Goal: Information Seeking & Learning: Learn about a topic

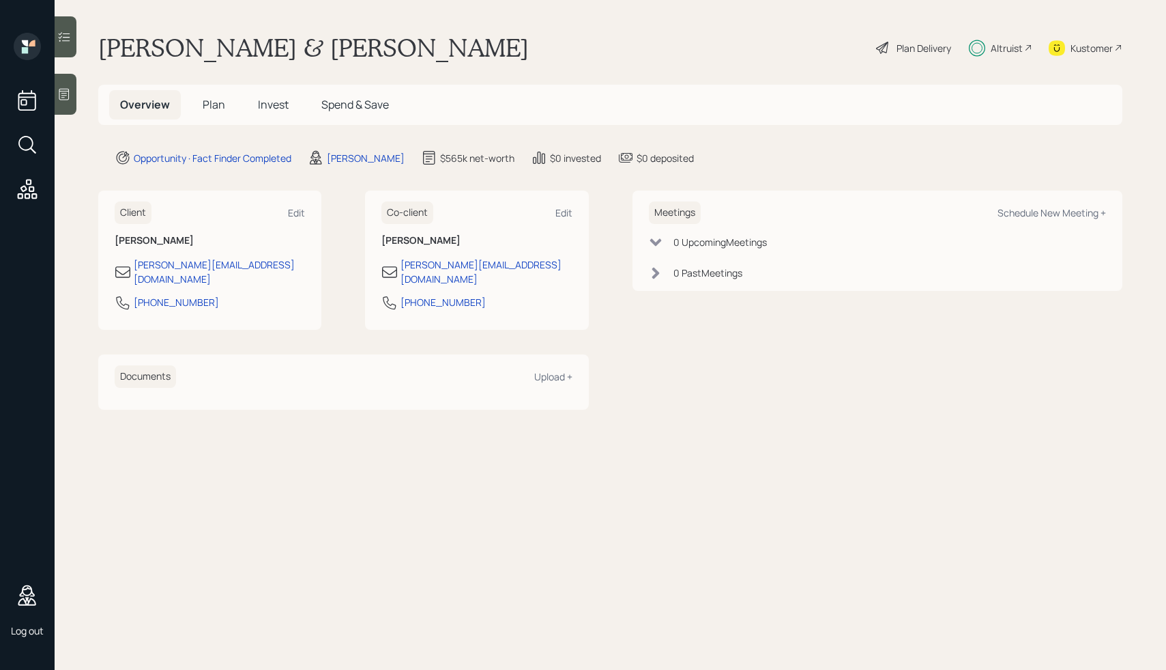
click at [212, 104] on span "Plan" at bounding box center [214, 104] width 23 height 15
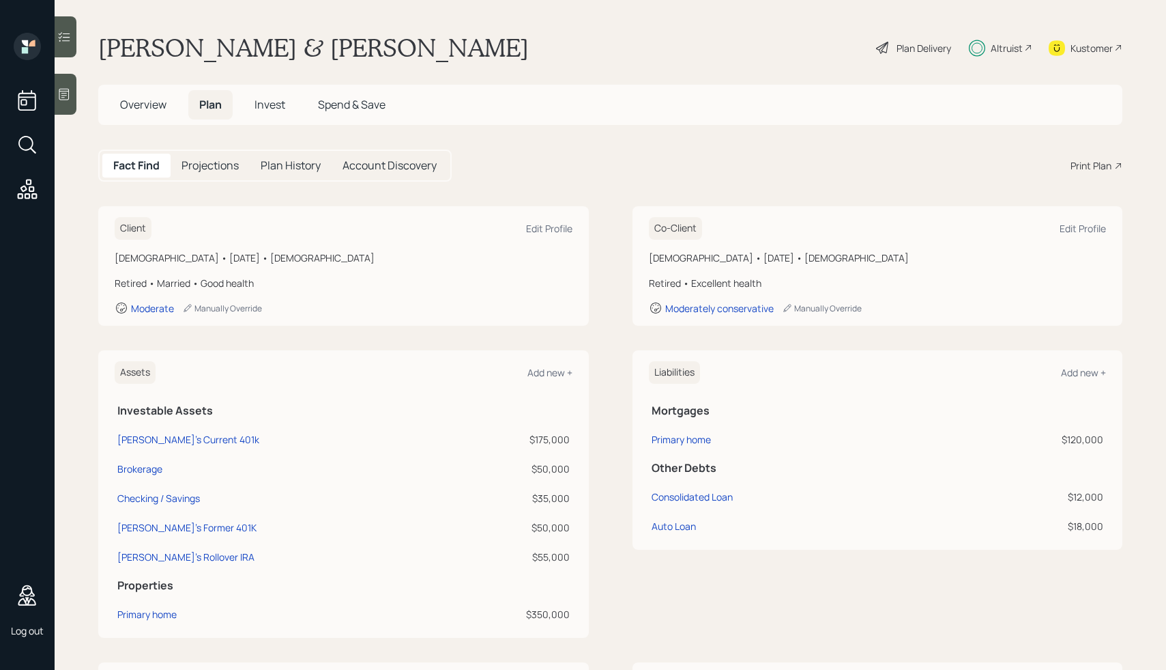
click at [920, 43] on div "Plan Delivery" at bounding box center [924, 48] width 55 height 14
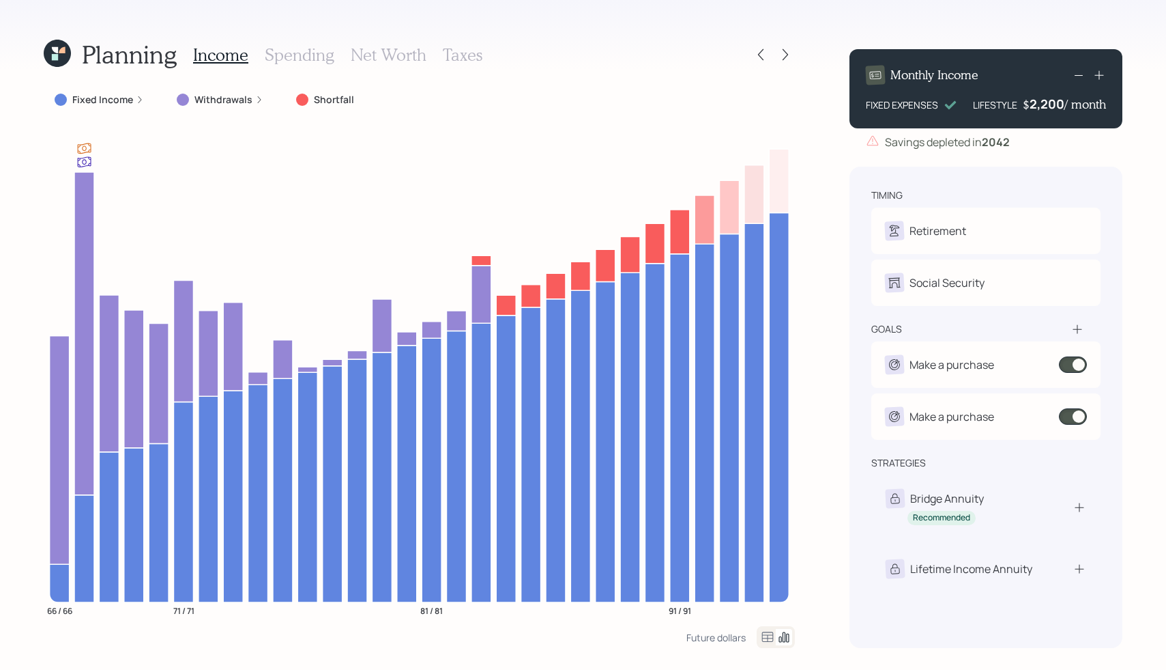
click at [293, 55] on h3 "Spending" at bounding box center [300, 55] width 70 height 20
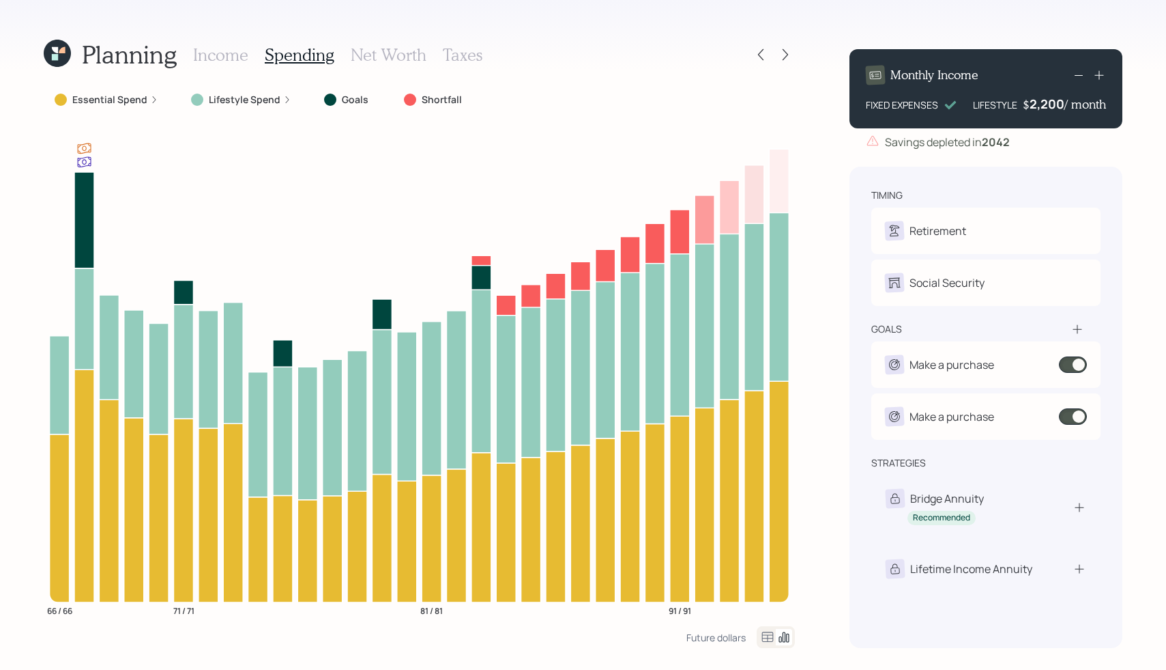
click at [786, 633] on icon at bounding box center [784, 637] width 16 height 16
click at [760, 639] on icon at bounding box center [768, 637] width 16 height 16
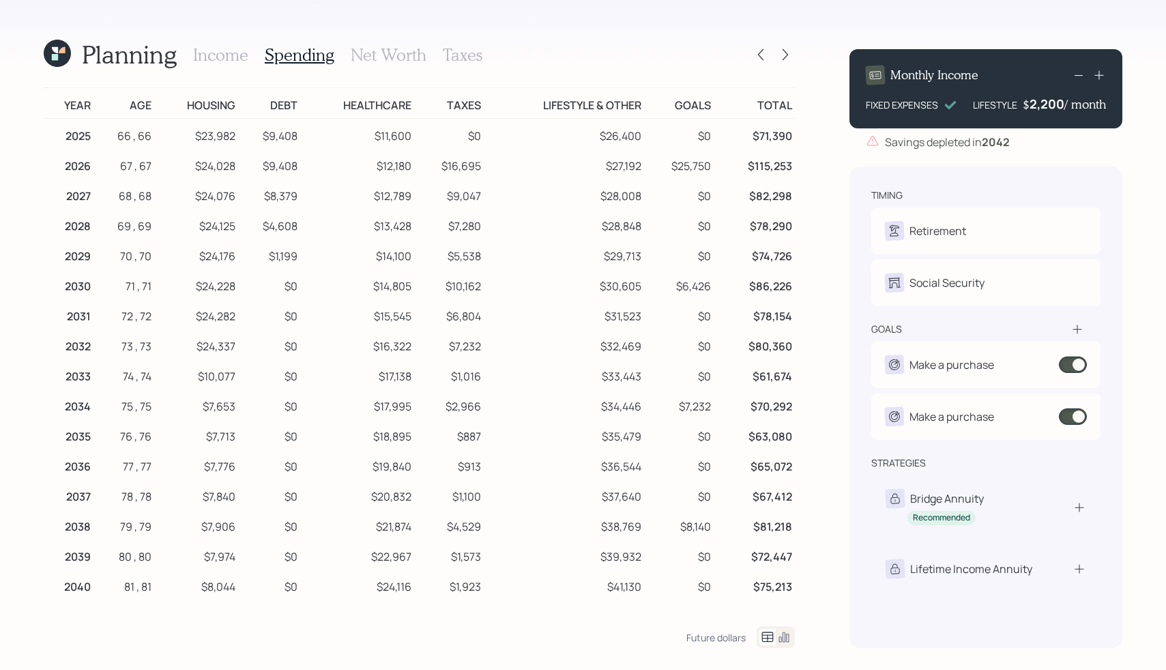
click at [241, 162] on td "$9,408" at bounding box center [269, 164] width 62 height 30
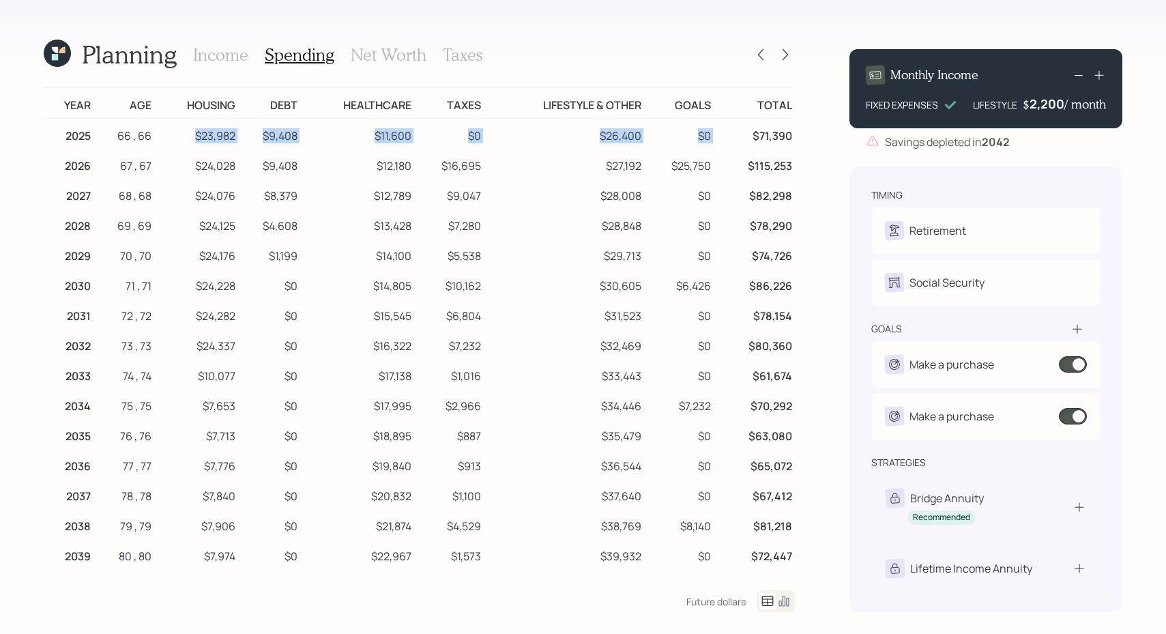
drag, startPoint x: 191, startPoint y: 135, endPoint x: 737, endPoint y: 136, distance: 546.0
click at [737, 136] on tr "2025 66 , 66 $23,982 $9,408 $11,600 $0 $26,400 $0 $71,390" at bounding box center [419, 134] width 751 height 31
click at [734, 106] on td "Total" at bounding box center [754, 103] width 81 height 31
click at [216, 62] on h3 "Income" at bounding box center [220, 55] width 55 height 20
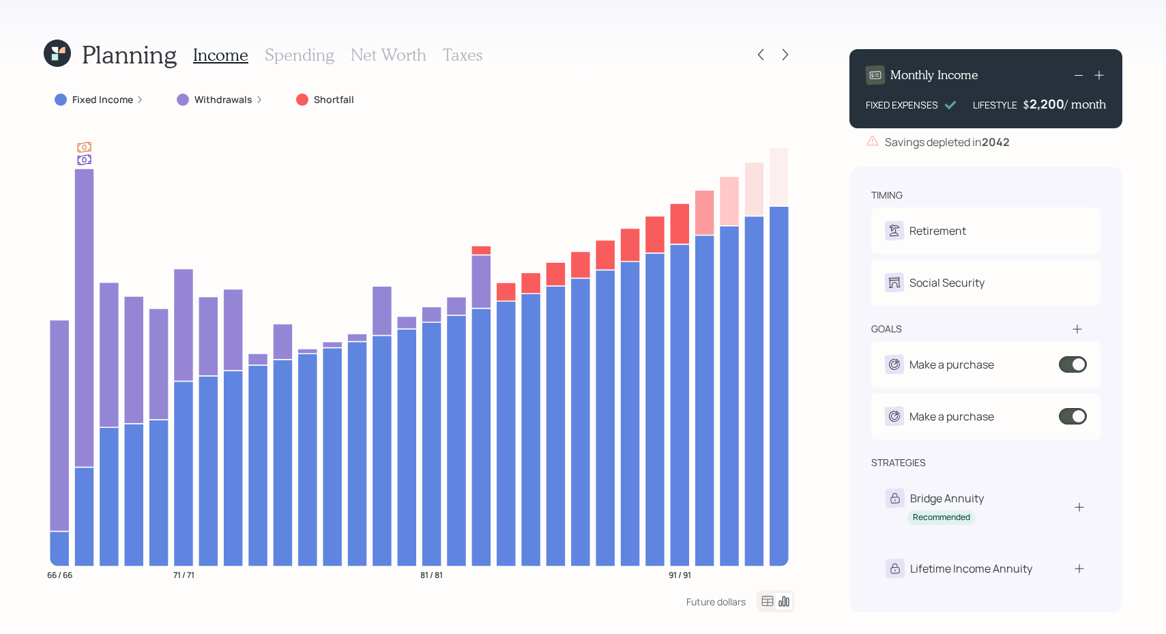
click at [295, 51] on h3 "Spending" at bounding box center [300, 55] width 70 height 20
